Goal: Task Accomplishment & Management: Complete application form

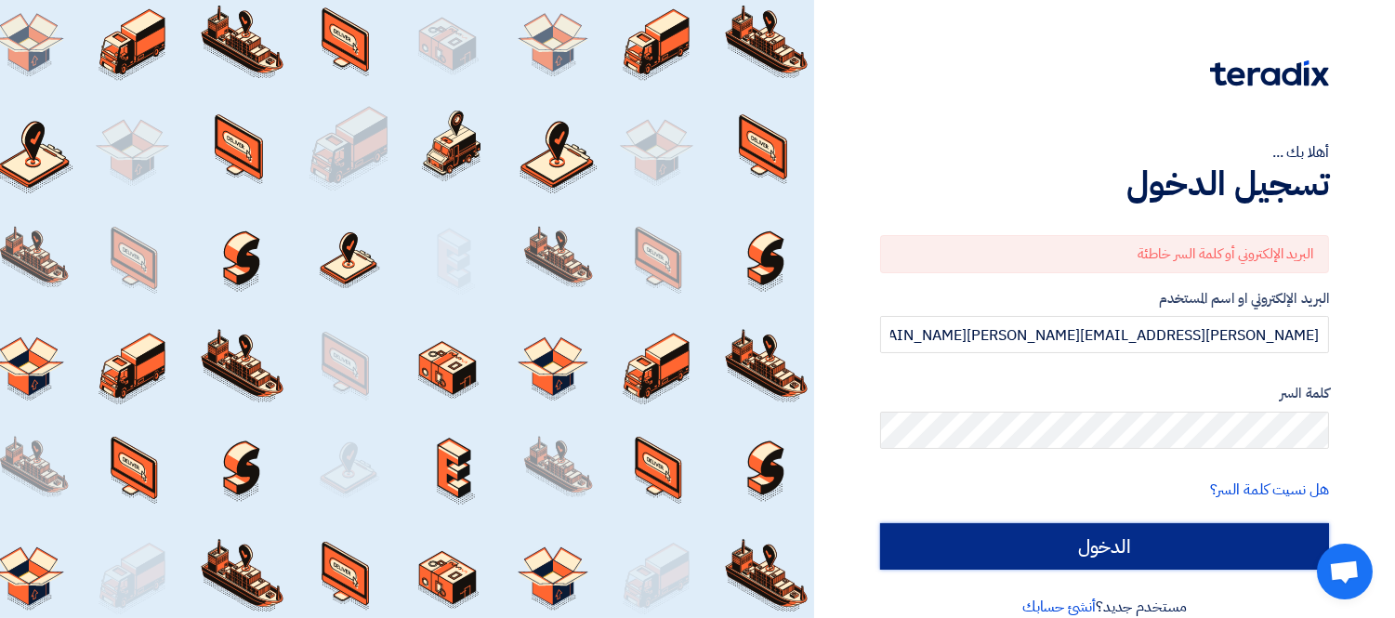
click at [1141, 536] on input "الدخول" at bounding box center [1104, 546] width 449 height 46
type input "Sign in"
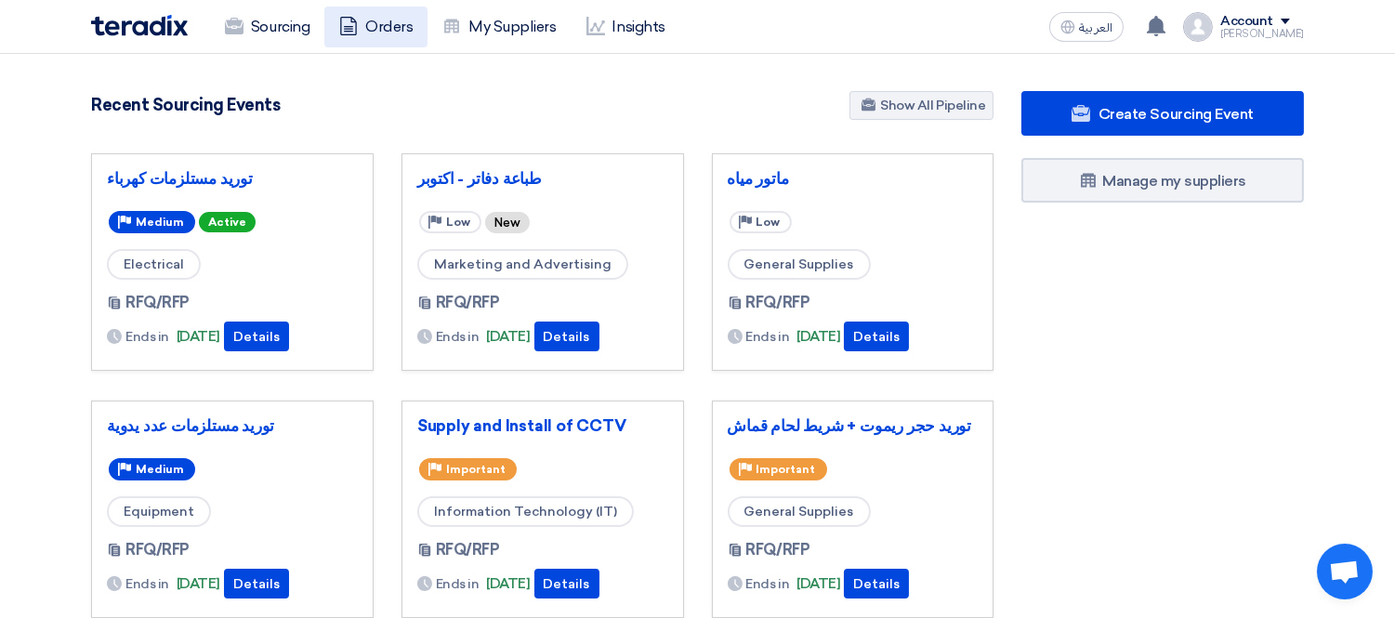
click at [366, 26] on link "Orders" at bounding box center [375, 27] width 103 height 41
